Goal: Transaction & Acquisition: Obtain resource

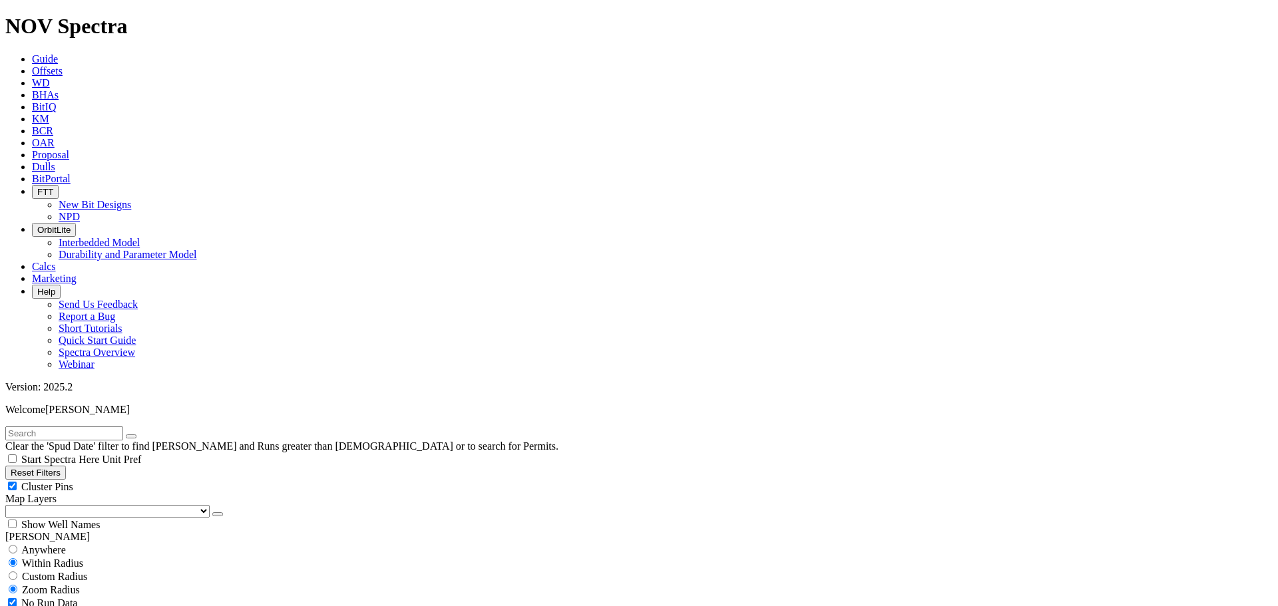
select select
